Goal: Task Accomplishment & Management: Use online tool/utility

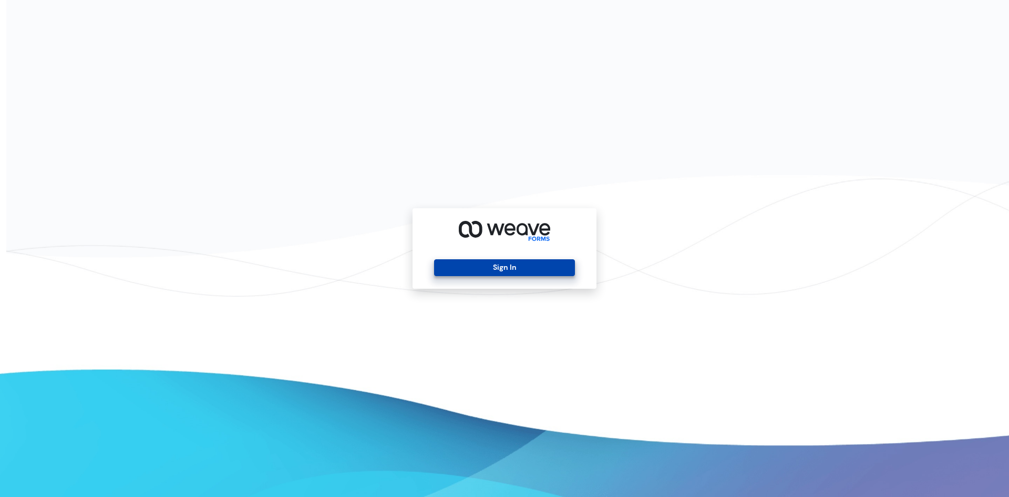
click at [492, 269] on button "Sign In" at bounding box center [504, 267] width 140 height 17
